Goal: Task Accomplishment & Management: Complete application form

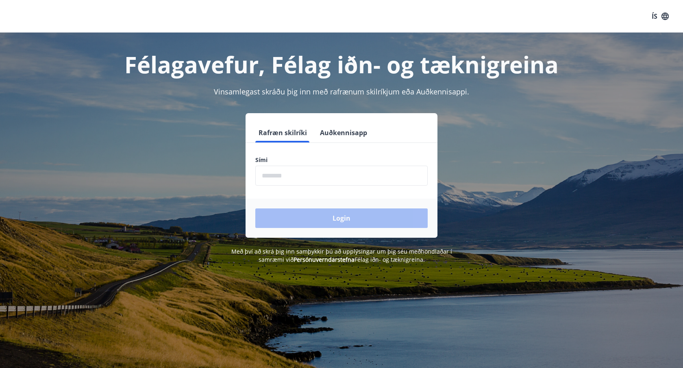
click at [368, 185] on form "Rafræn skilríki Auðkennisapp Sími ​ Login" at bounding box center [342, 180] width 192 height 115
click at [368, 183] on input "phone" at bounding box center [341, 176] width 172 height 20
type input "********"
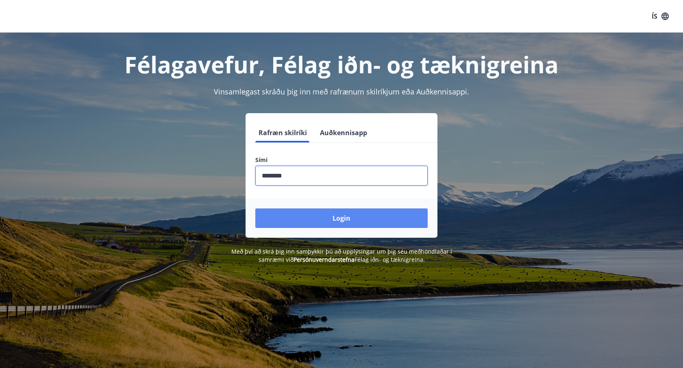
click at [323, 217] on button "Login" at bounding box center [341, 218] width 172 height 20
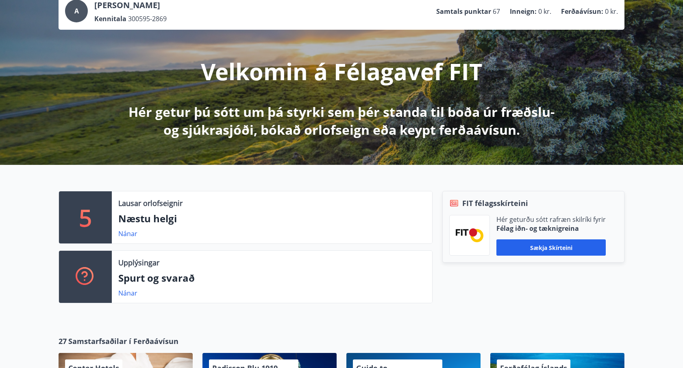
scroll to position [57, 0]
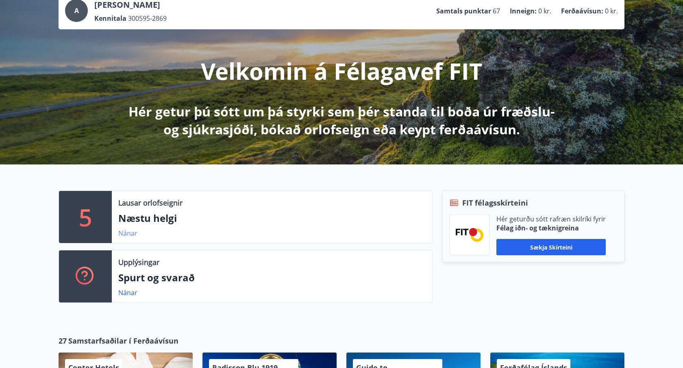
click at [128, 232] on link "Nánar" at bounding box center [127, 233] width 19 height 9
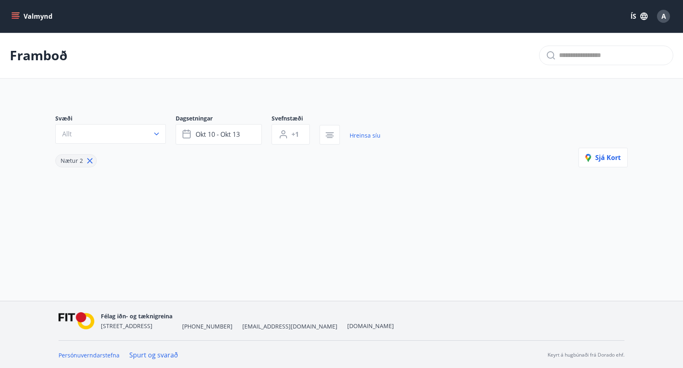
type input "*"
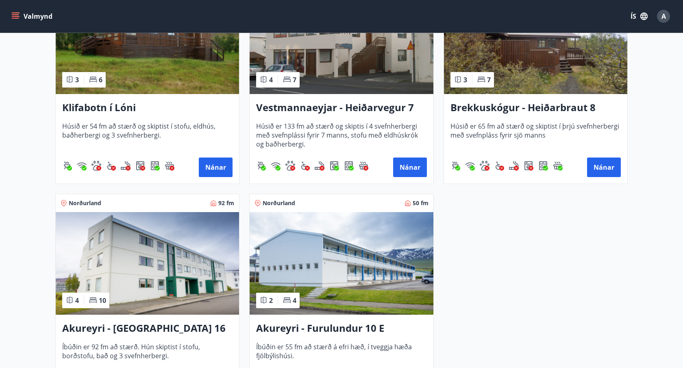
scroll to position [233, 0]
click at [598, 171] on button "Nánar" at bounding box center [604, 168] width 34 height 20
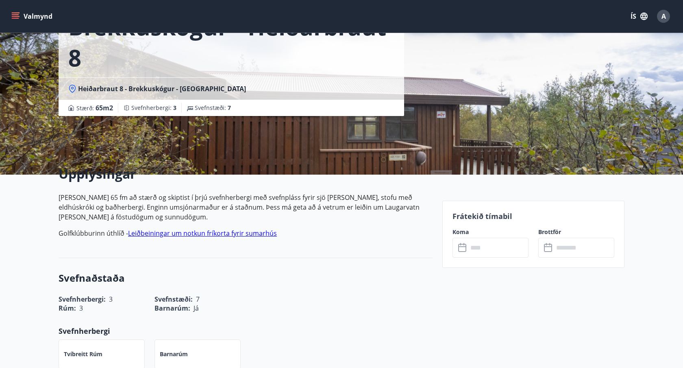
scroll to position [70, 0]
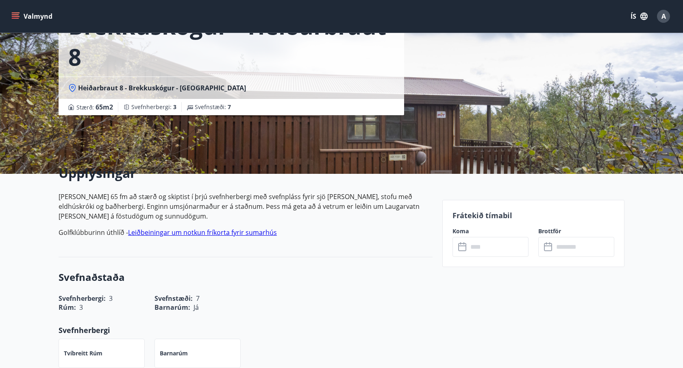
click at [463, 247] on icon at bounding box center [463, 247] width 10 height 10
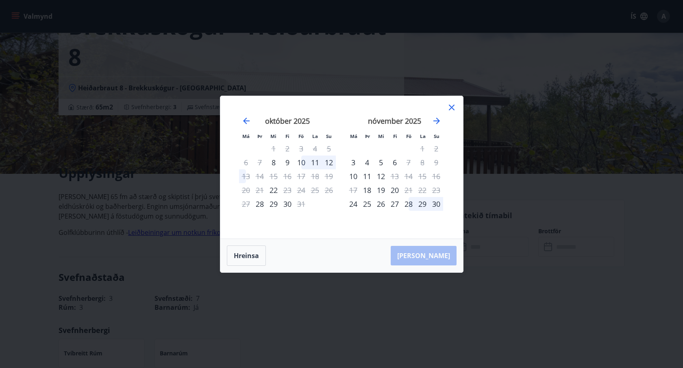
click at [302, 165] on div "10" at bounding box center [302, 162] width 14 height 14
click at [327, 164] on div "12" at bounding box center [329, 162] width 14 height 14
click at [301, 162] on div "10" at bounding box center [302, 162] width 14 height 14
click at [326, 164] on div "12" at bounding box center [329, 162] width 14 height 14
click at [293, 190] on div "23" at bounding box center [288, 190] width 14 height 14
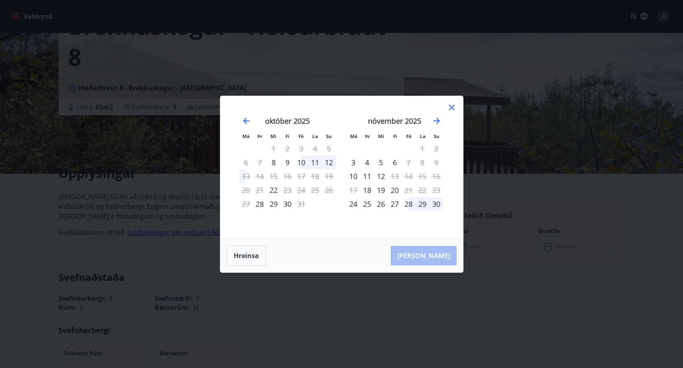
click at [301, 163] on div "10" at bounding box center [302, 162] width 14 height 14
click at [249, 259] on button "Hreinsa" at bounding box center [246, 255] width 39 height 20
click at [319, 162] on div "11" at bounding box center [315, 162] width 14 height 14
click at [333, 162] on div "12" at bounding box center [329, 162] width 14 height 14
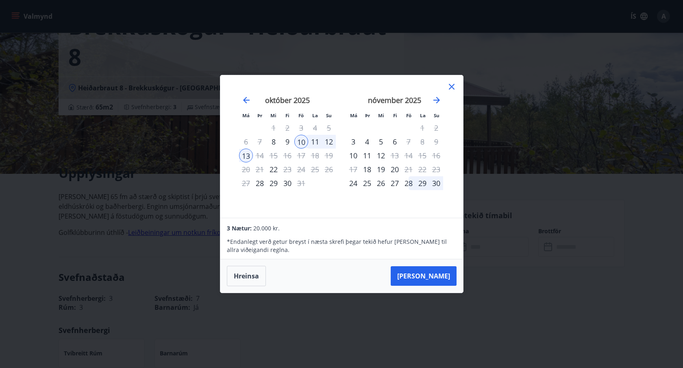
click at [330, 146] on div "12" at bounding box center [329, 142] width 14 height 14
click at [246, 158] on div "13" at bounding box center [246, 155] width 14 height 14
click at [331, 142] on div "12" at bounding box center [329, 142] width 14 height 14
click at [423, 275] on button "[PERSON_NAME]" at bounding box center [424, 276] width 66 height 20
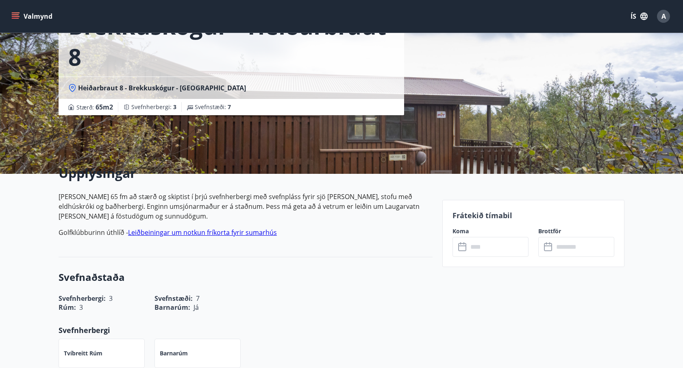
type input "******"
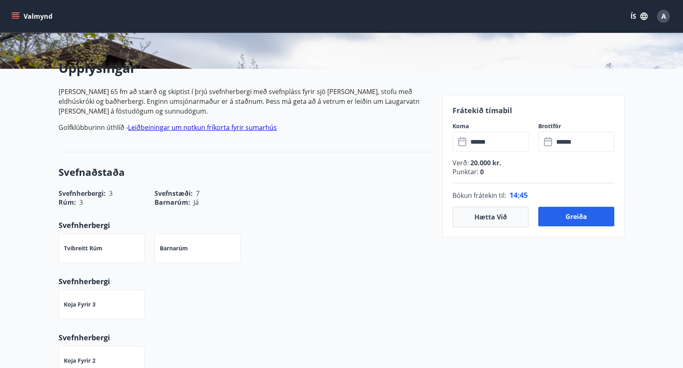
scroll to position [176, 0]
click at [499, 220] on button "Hætta við" at bounding box center [491, 216] width 76 height 20
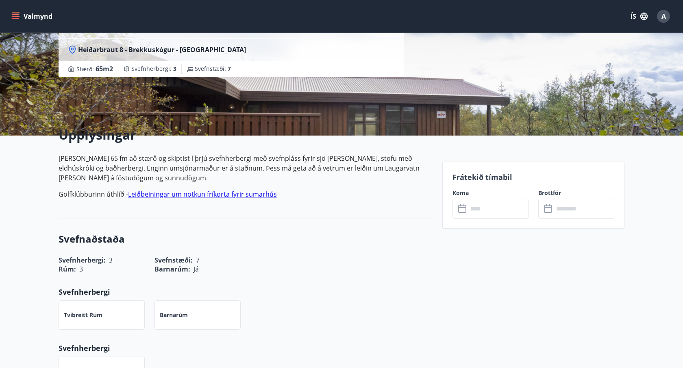
scroll to position [0, 0]
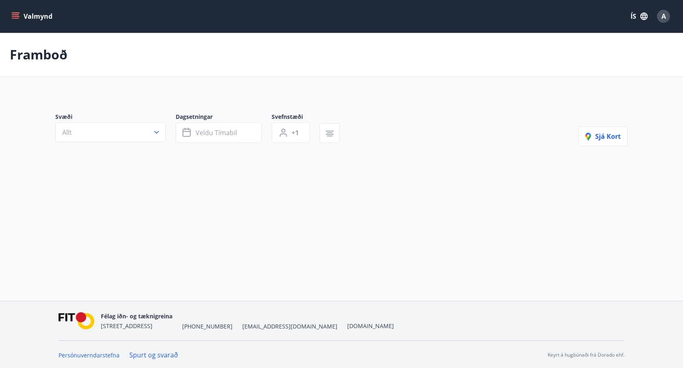
type input "*"
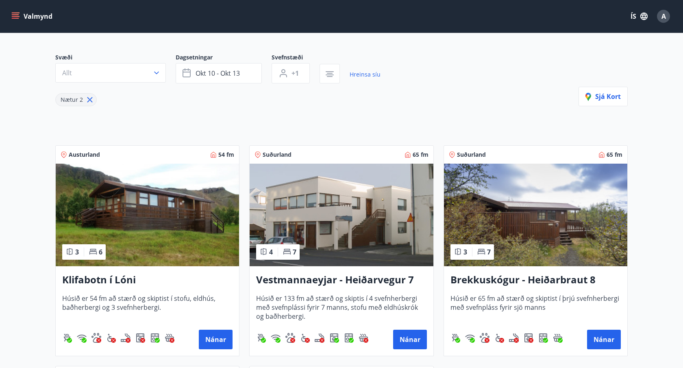
click at [497, 278] on h3 "Brekkuskógur - Heiðarbraut 8" at bounding box center [536, 280] width 170 height 15
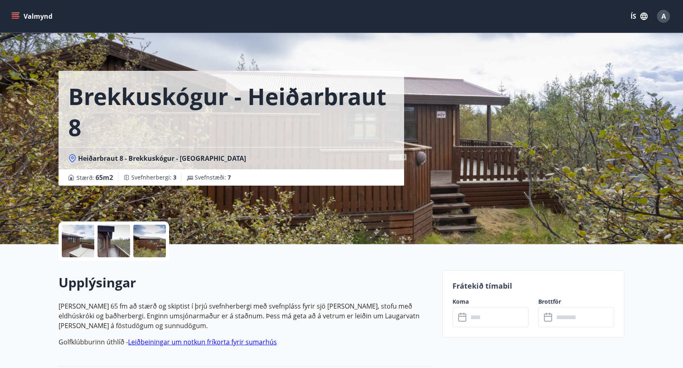
click at [86, 252] on div at bounding box center [78, 241] width 33 height 33
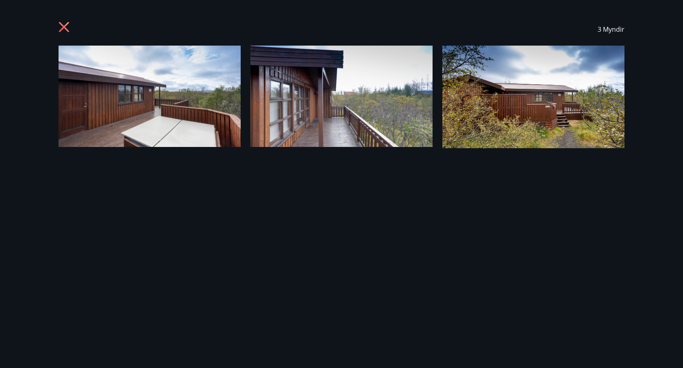
click at [232, 120] on img at bounding box center [150, 96] width 182 height 101
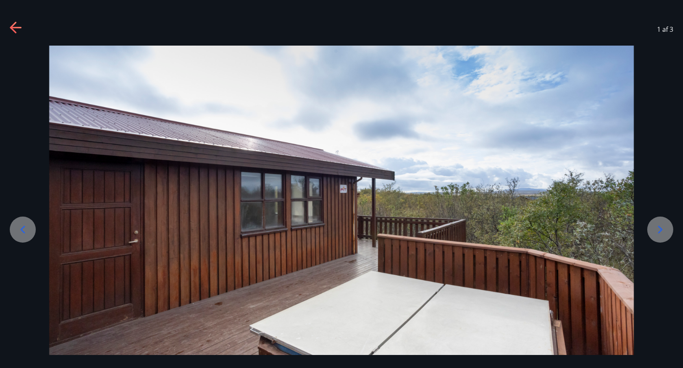
click at [660, 229] on icon at bounding box center [660, 229] width 13 height 13
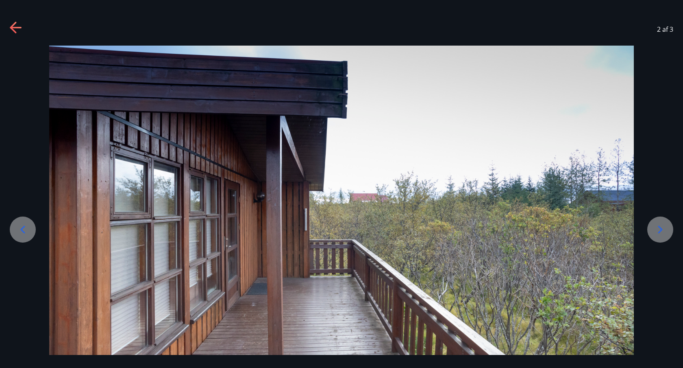
click at [660, 229] on icon at bounding box center [660, 229] width 13 height 13
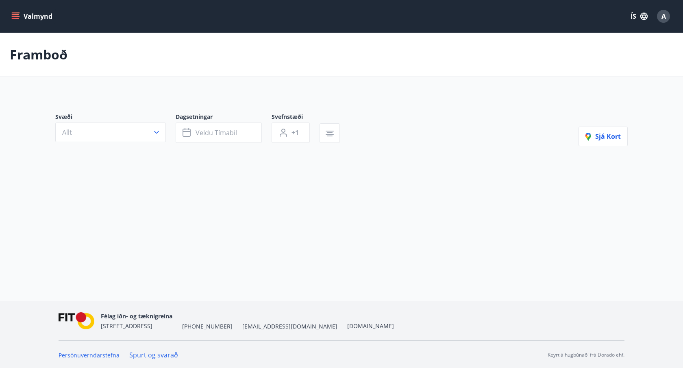
scroll to position [1, 0]
type input "*"
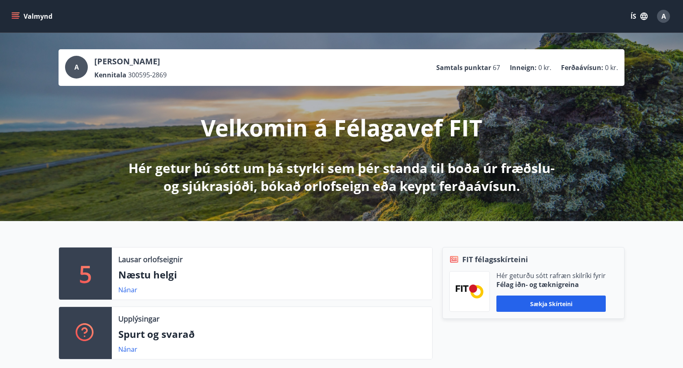
click at [26, 15] on button "Valmynd" at bounding box center [33, 16] width 46 height 15
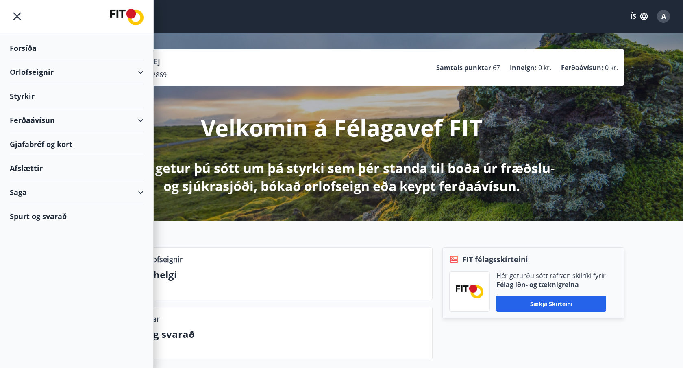
click at [46, 95] on div "Styrkir" at bounding box center [77, 96] width 134 height 24
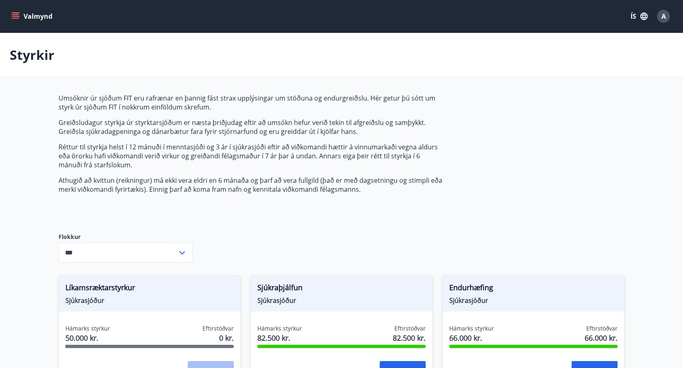
type input "***"
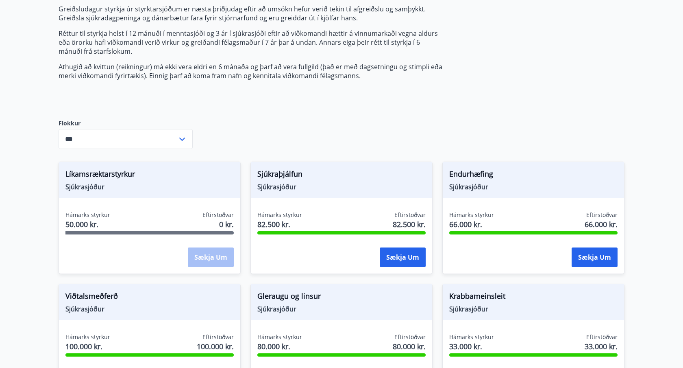
scroll to position [114, 0]
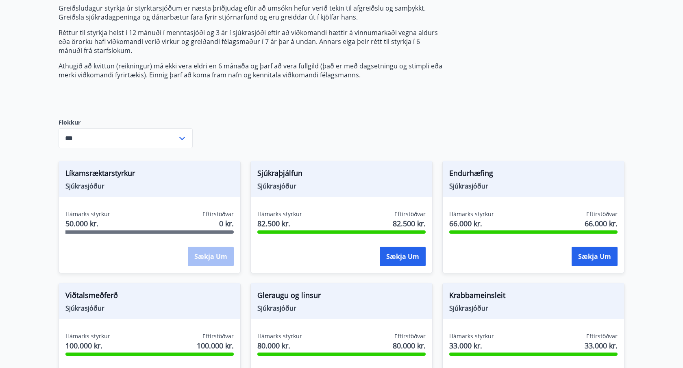
click at [207, 255] on div "Sækja um" at bounding box center [211, 257] width 46 height 20
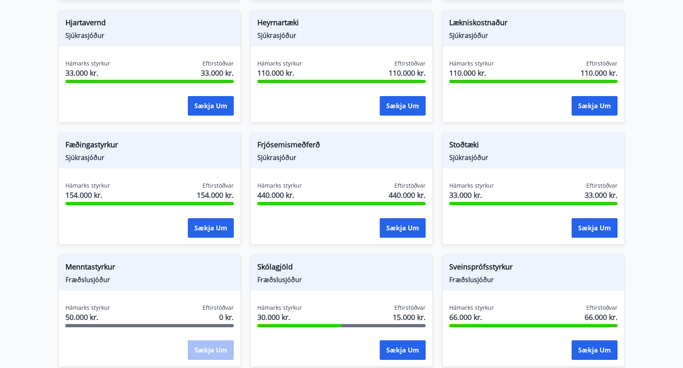
scroll to position [510, 0]
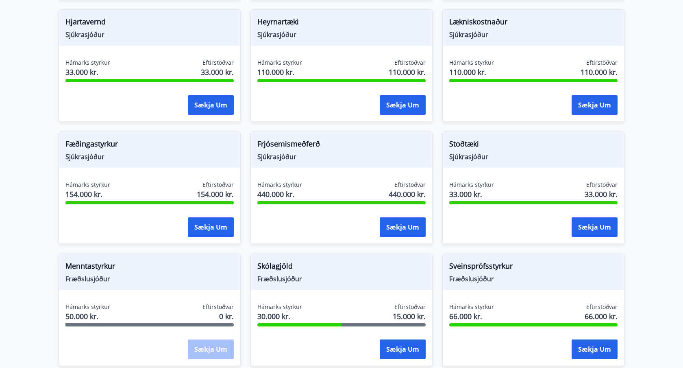
click at [90, 157] on span "Sjúkrasjóður" at bounding box center [149, 156] width 168 height 9
click at [199, 223] on button "Sækja um" at bounding box center [211, 227] width 46 height 20
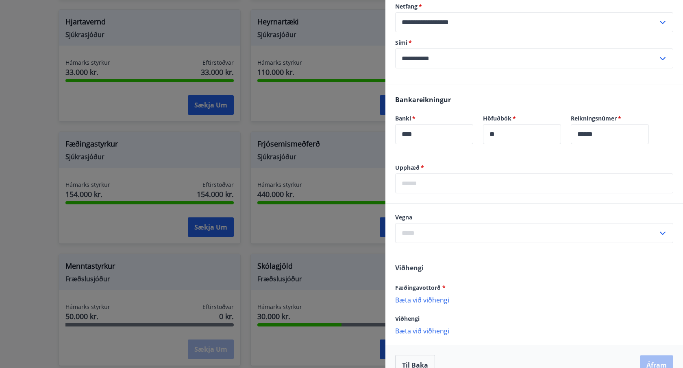
scroll to position [234, 0]
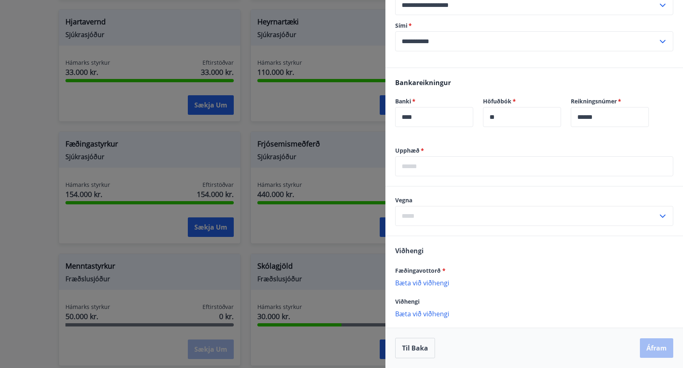
click at [617, 168] on input "text" at bounding box center [534, 166] width 278 height 20
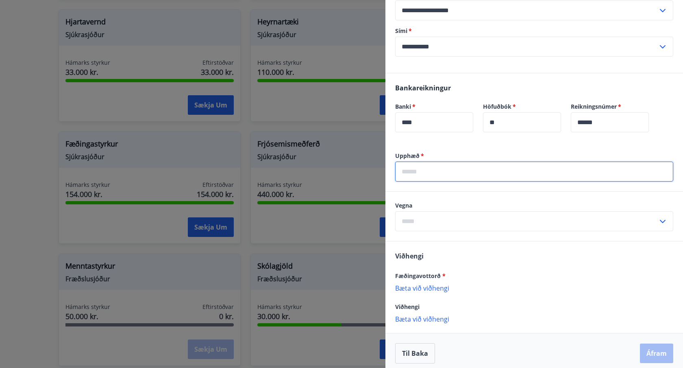
scroll to position [226, 0]
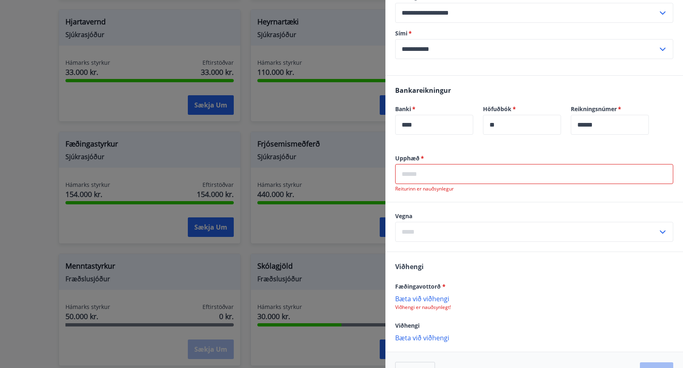
click at [335, 123] on div at bounding box center [341, 184] width 683 height 368
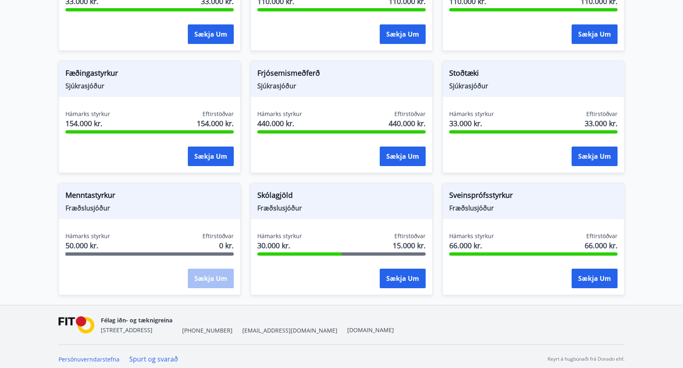
scroll to position [586, 0]
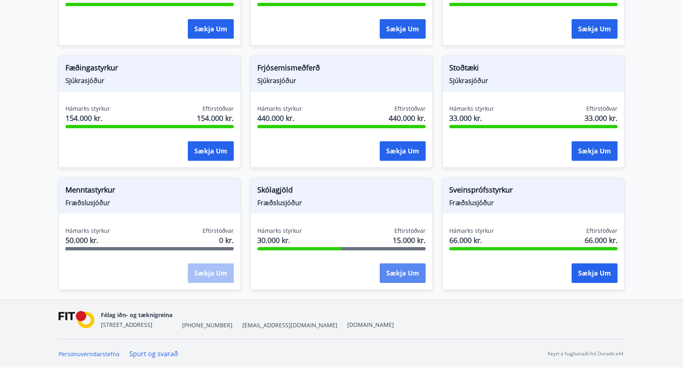
click at [398, 278] on button "Sækja um" at bounding box center [403, 273] width 46 height 20
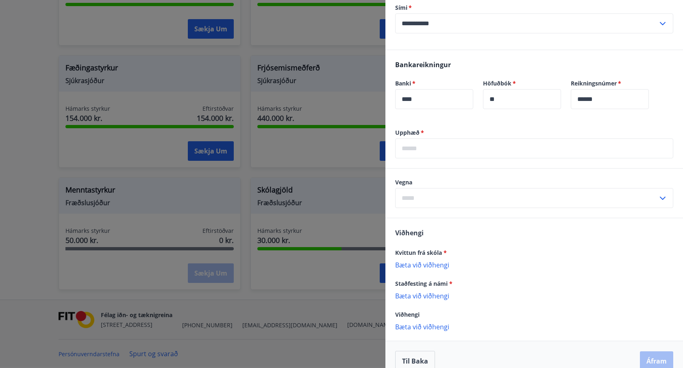
scroll to position [226, 0]
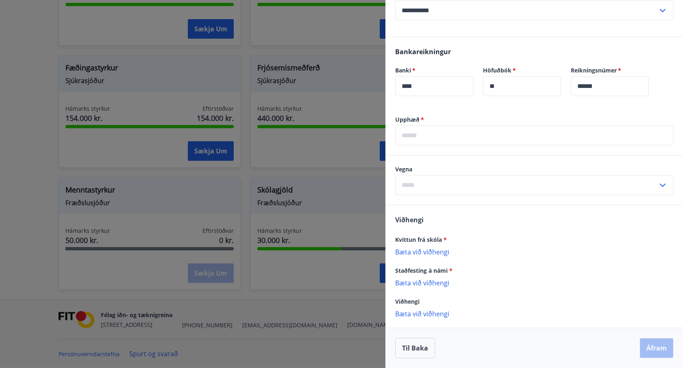
click at [340, 297] on div at bounding box center [341, 184] width 683 height 368
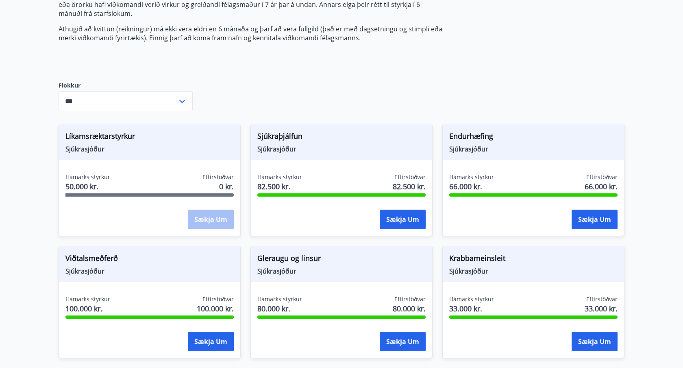
scroll to position [0, 0]
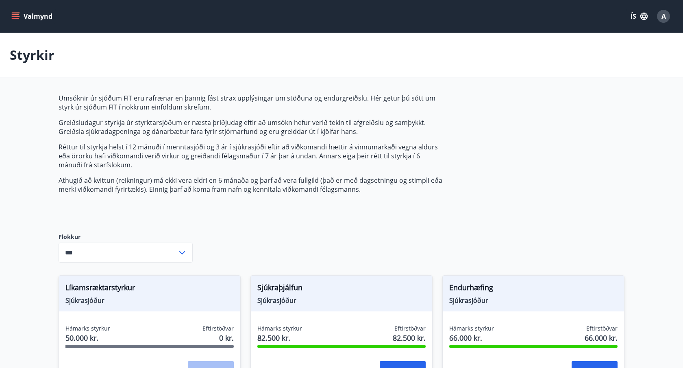
click at [29, 21] on button "Valmynd" at bounding box center [33, 16] width 46 height 15
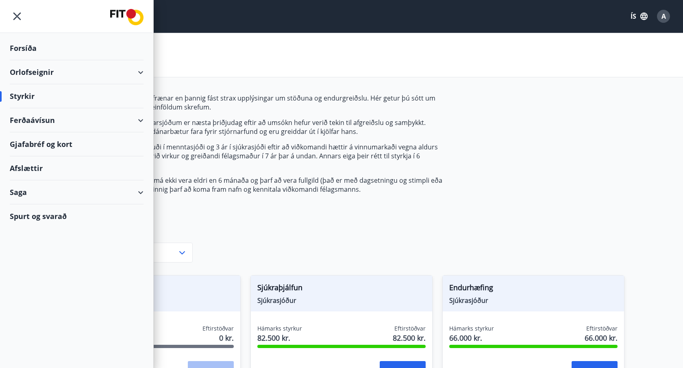
click at [20, 12] on icon "menu" at bounding box center [17, 16] width 15 height 15
